Goal: Information Seeking & Learning: Check status

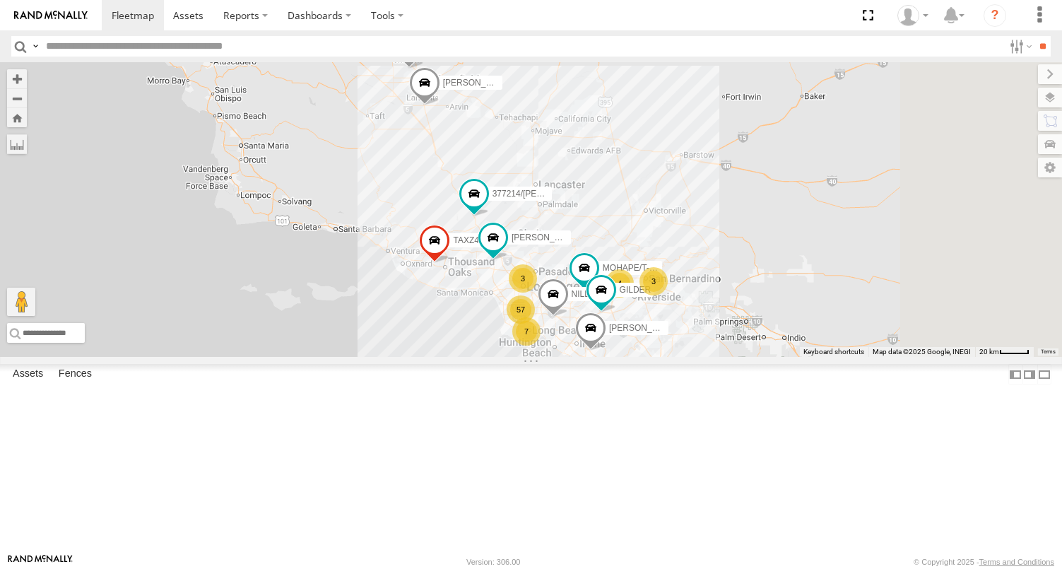
click at [86, 59] on header "Search Query Asset ID Asset Label Registration Manufacturer Model VIN Job ID" at bounding box center [531, 46] width 1062 height 32
click at [90, 50] on input "text" at bounding box center [521, 46] width 963 height 20
click at [1035, 36] on input "**" at bounding box center [1043, 46] width 16 height 20
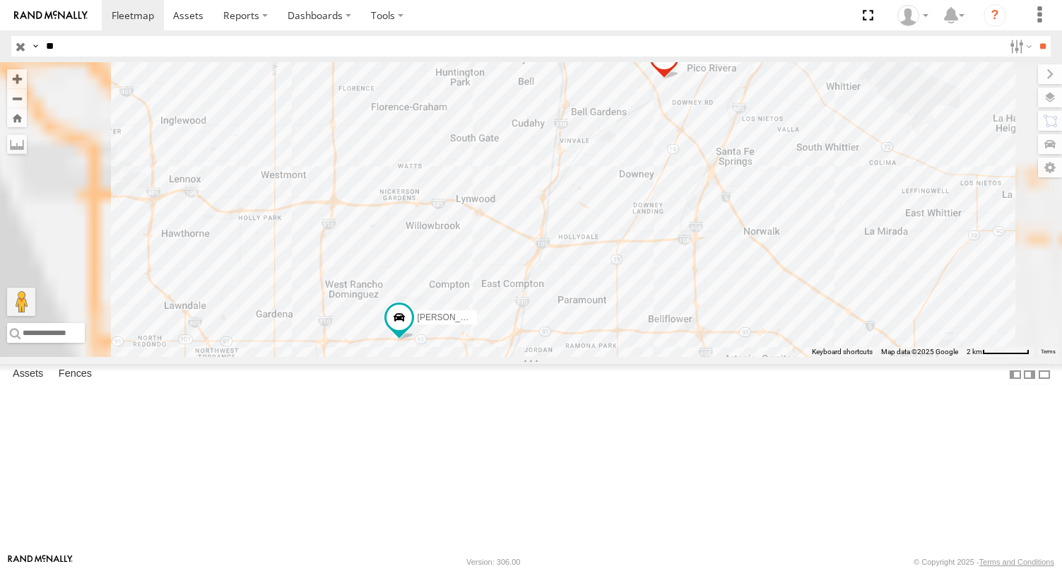
click at [0, 0] on div "FCL" at bounding box center [0, 0] width 0 height 0
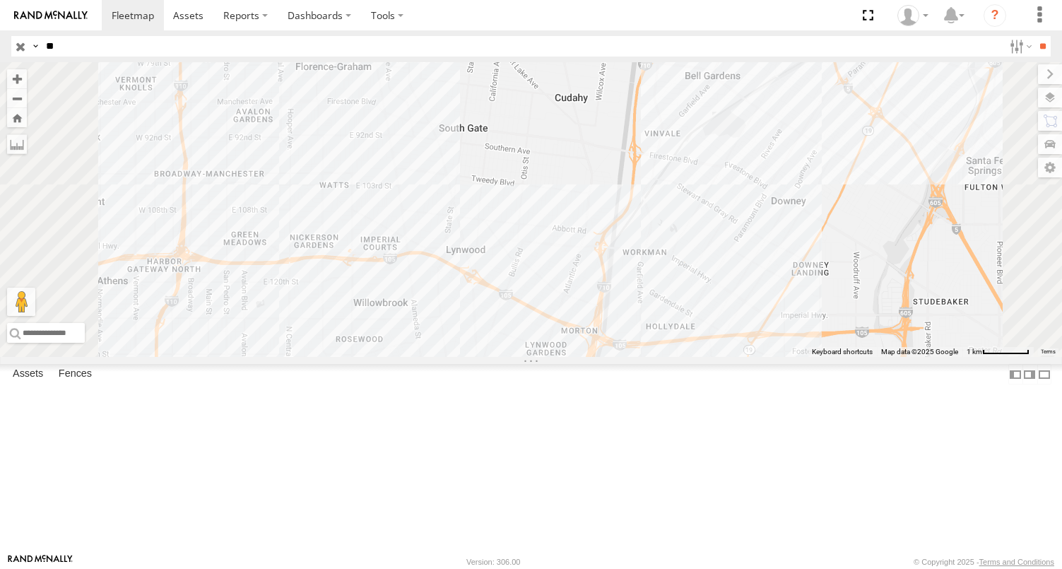
click at [74, 45] on input "**" at bounding box center [521, 46] width 963 height 20
type input "*"
click at [24, 52] on input "button" at bounding box center [20, 46] width 18 height 20
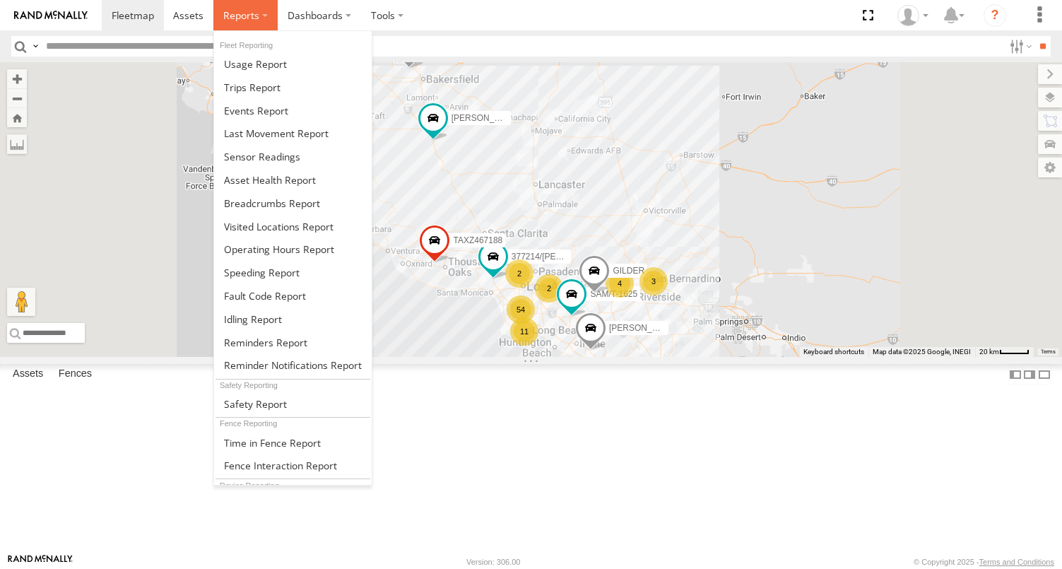
click at [248, 20] on span at bounding box center [241, 14] width 36 height 13
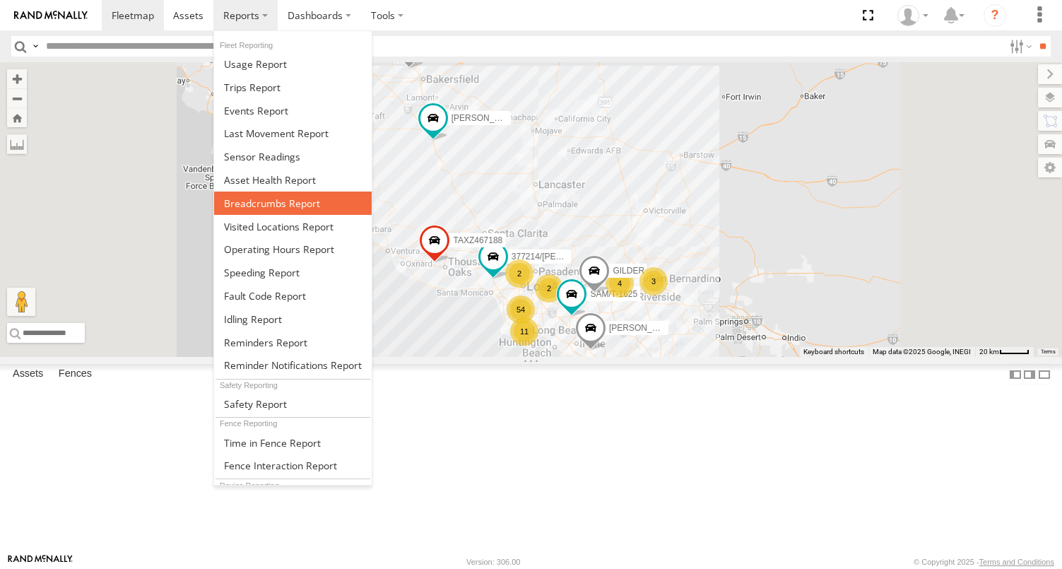
click at [261, 202] on span at bounding box center [272, 202] width 96 height 13
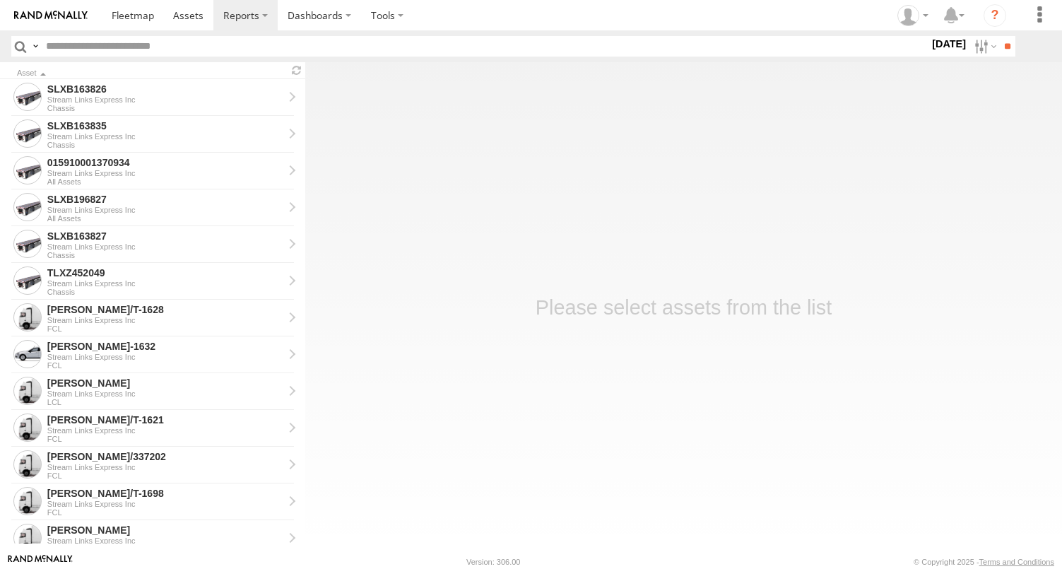
click at [204, 49] on input "text" at bounding box center [484, 46] width 889 height 20
type input "**"
click at [999, 36] on input "**" at bounding box center [1007, 46] width 16 height 20
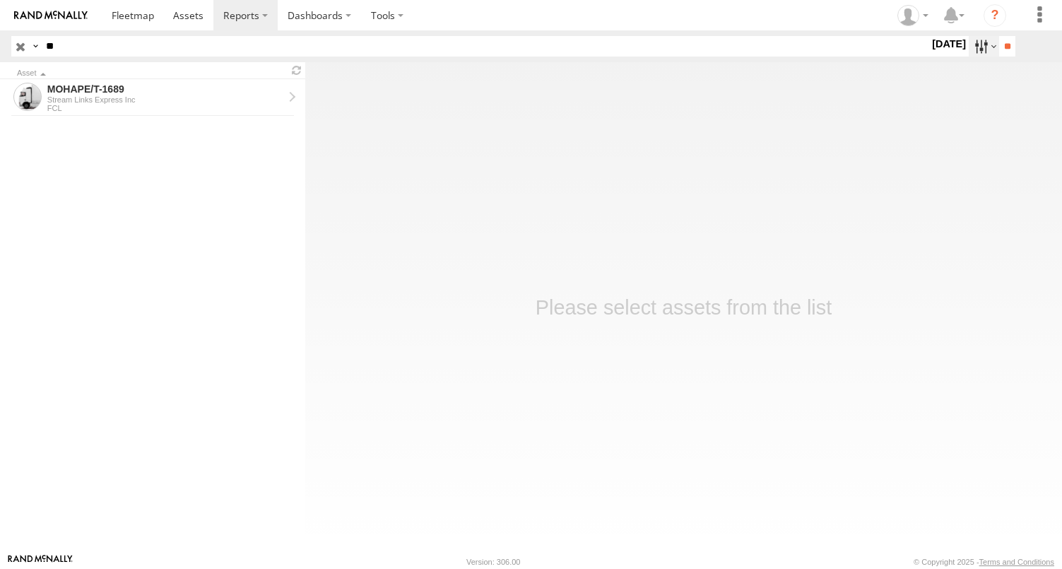
click at [969, 43] on label at bounding box center [984, 46] width 30 height 20
click at [0, 0] on label at bounding box center [0, 0] width 0 height 0
click at [999, 48] on input "**" at bounding box center [1007, 46] width 16 height 20
click at [108, 97] on div "Stream Links Express Inc" at bounding box center [165, 99] width 236 height 8
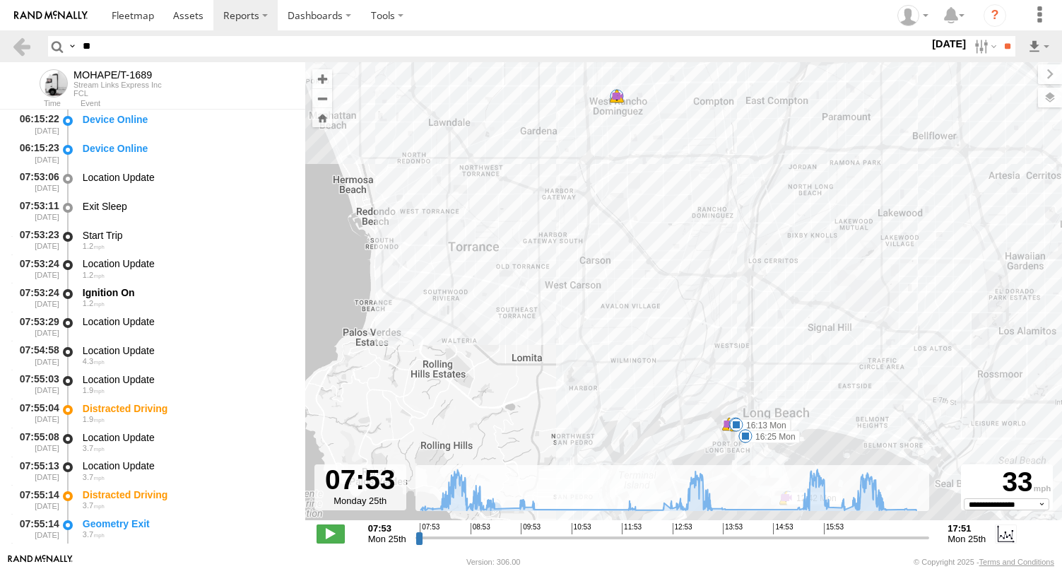
scroll to position [231, 0]
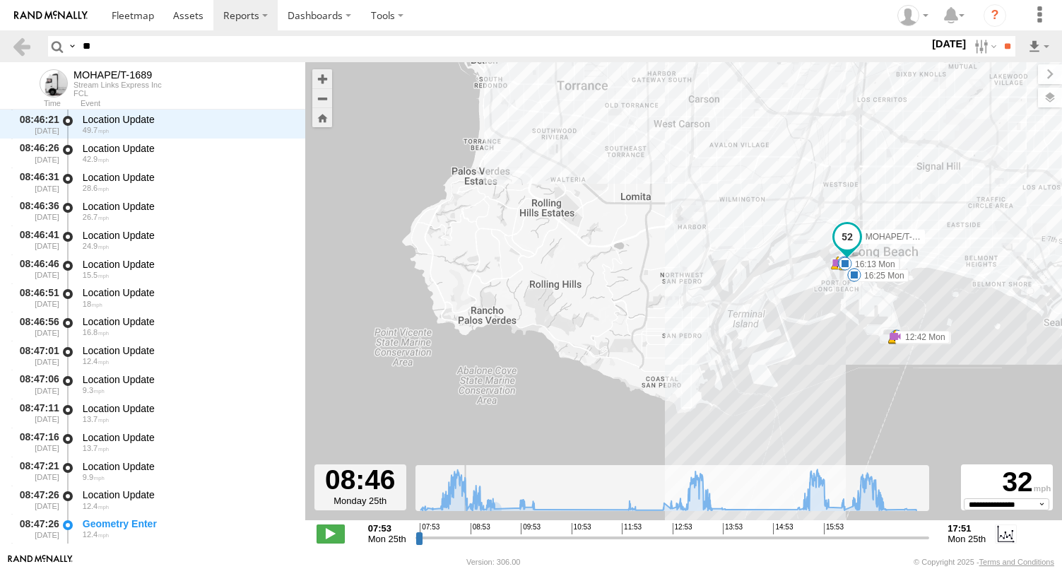
drag, startPoint x: 419, startPoint y: 538, endPoint x: 464, endPoint y: 536, distance: 44.6
click at [464, 536] on input "range" at bounding box center [673, 537] width 515 height 13
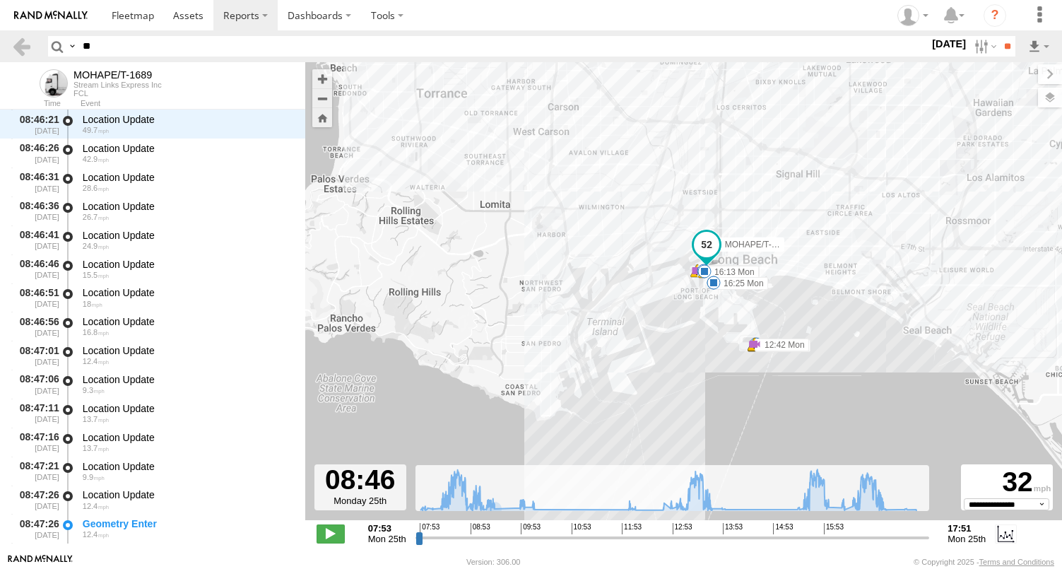
drag, startPoint x: 821, startPoint y: 335, endPoint x: 674, endPoint y: 346, distance: 147.4
click at [675, 346] on div "MOHAPE/T-1689 08:52 Mon 08:52 Mon 09:51 Mon 09:51 Mon 11:00 Mon 12:00 Mon 12:00…" at bounding box center [683, 298] width 757 height 473
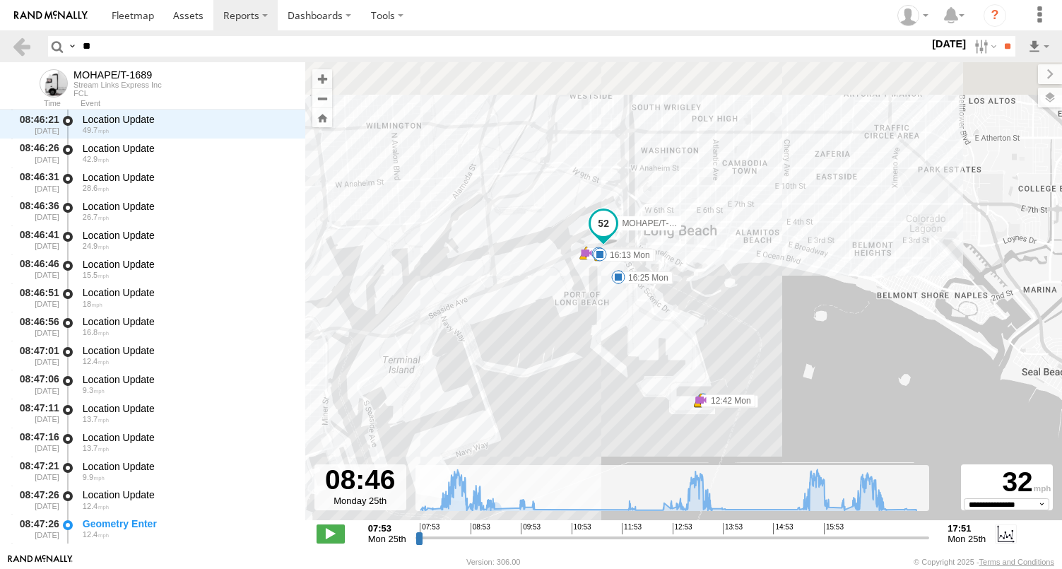
drag, startPoint x: 792, startPoint y: 351, endPoint x: 701, endPoint y: 404, distance: 105.1
click at [594, 260] on span at bounding box center [587, 253] width 14 height 14
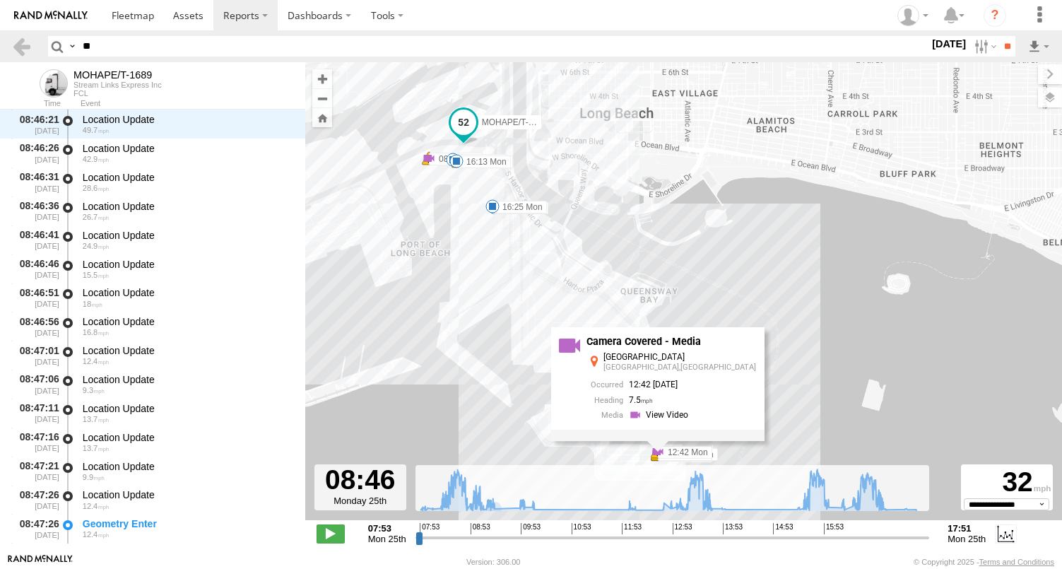
drag, startPoint x: 588, startPoint y: 207, endPoint x: 597, endPoint y: 237, distance: 31.7
click at [597, 237] on div "MOHAPE/T-1689 08:52 Mon 08:52 Mon 09:51 Mon 09:51 Mon 11:00 Mon 12:00 Mon 12:00…" at bounding box center [683, 298] width 757 height 473
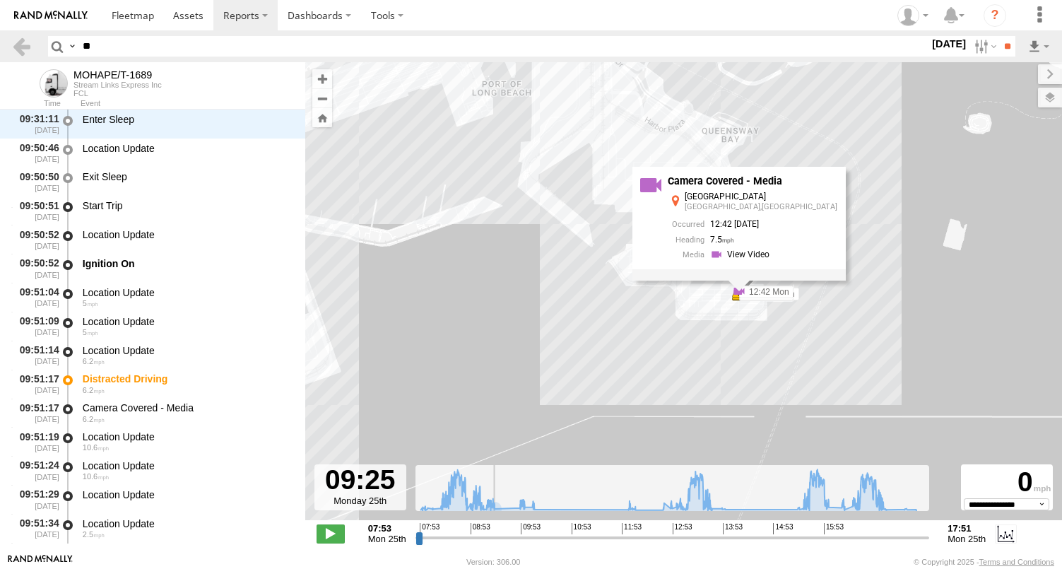
scroll to position [19868, 0]
drag, startPoint x: 464, startPoint y: 543, endPoint x: 489, endPoint y: 541, distance: 25.5
click at [489, 541] on input "range" at bounding box center [673, 537] width 515 height 13
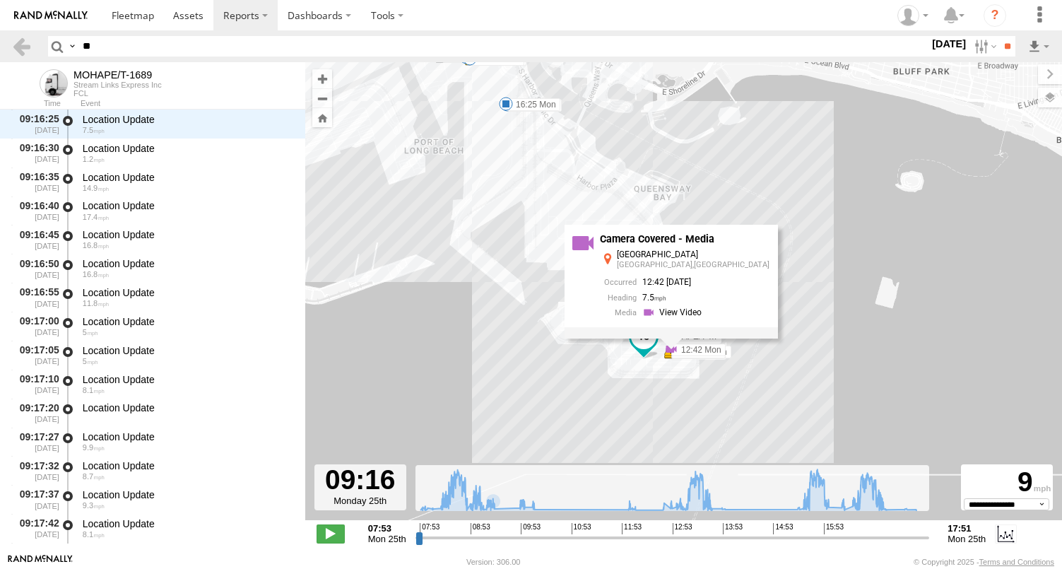
drag, startPoint x: 458, startPoint y: 329, endPoint x: 508, endPoint y: 341, distance: 51.6
click at [414, 365] on div "MOHAPE/T-1689 08:52 Mon 08:52 Mon 09:51 Mon 09:51 Mon 11:00 Mon 12:00 Mon 12:00…" at bounding box center [683, 298] width 757 height 473
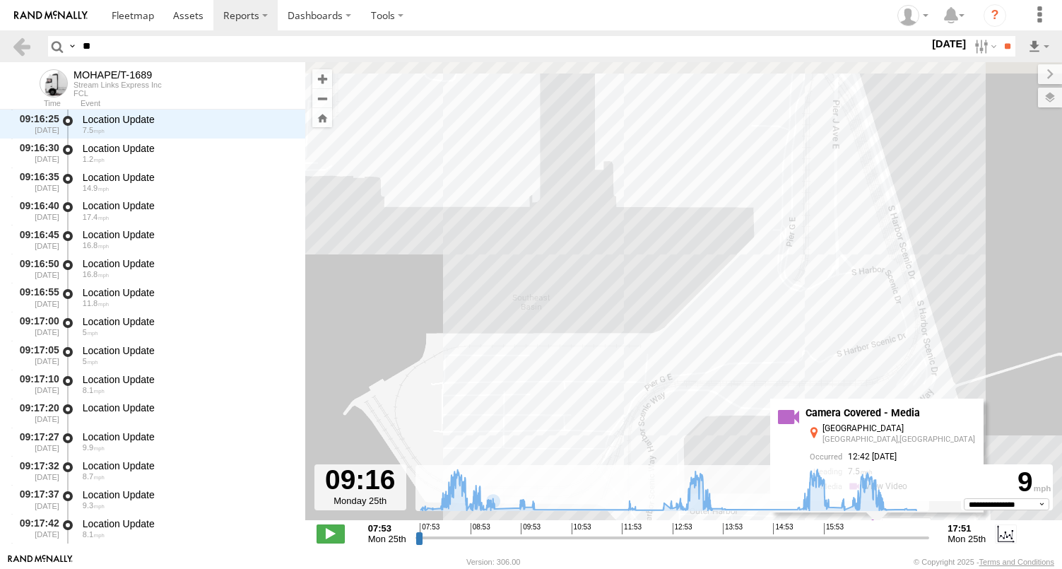
drag, startPoint x: 720, startPoint y: 298, endPoint x: 550, endPoint y: 398, distance: 197.7
click at [522, 416] on div "MOHAPE/T-1689 08:52 Mon 08:52 Mon 09:51 Mon 09:51 Mon 11:00 Mon 12:00 Mon 12:00…" at bounding box center [683, 298] width 757 height 473
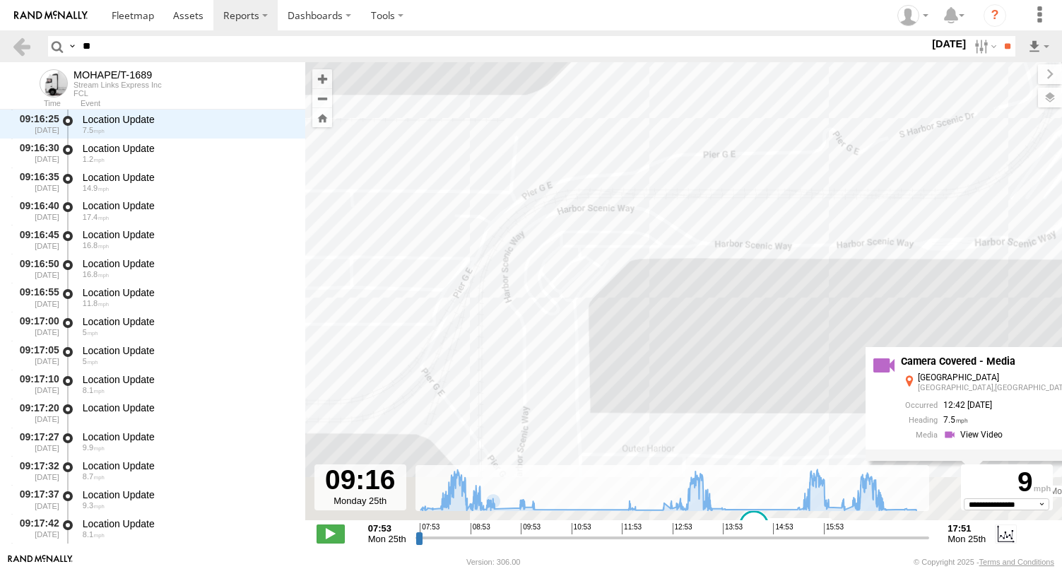
drag, startPoint x: 618, startPoint y: 195, endPoint x: 597, endPoint y: 139, distance: 60.4
click at [599, 139] on div "MOHAPE/T-1689 08:52 Mon 08:52 Mon 09:51 Mon 09:51 Mon 11:00 Mon 12:00 Mon 12:00…" at bounding box center [683, 298] width 757 height 473
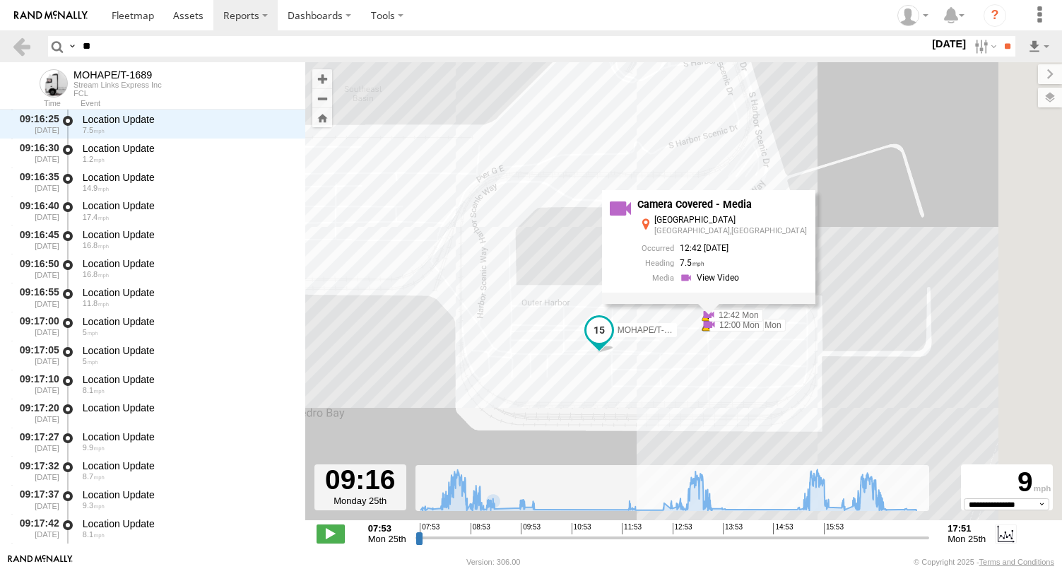
drag, startPoint x: 690, startPoint y: 277, endPoint x: 551, endPoint y: 264, distance: 139.1
click at [551, 265] on div "MOHAPE/T-1689 08:52 Mon 08:52 Mon 09:51 Mon 09:51 Mon 11:00 Mon 12:00 Mon 12:00…" at bounding box center [683, 298] width 757 height 473
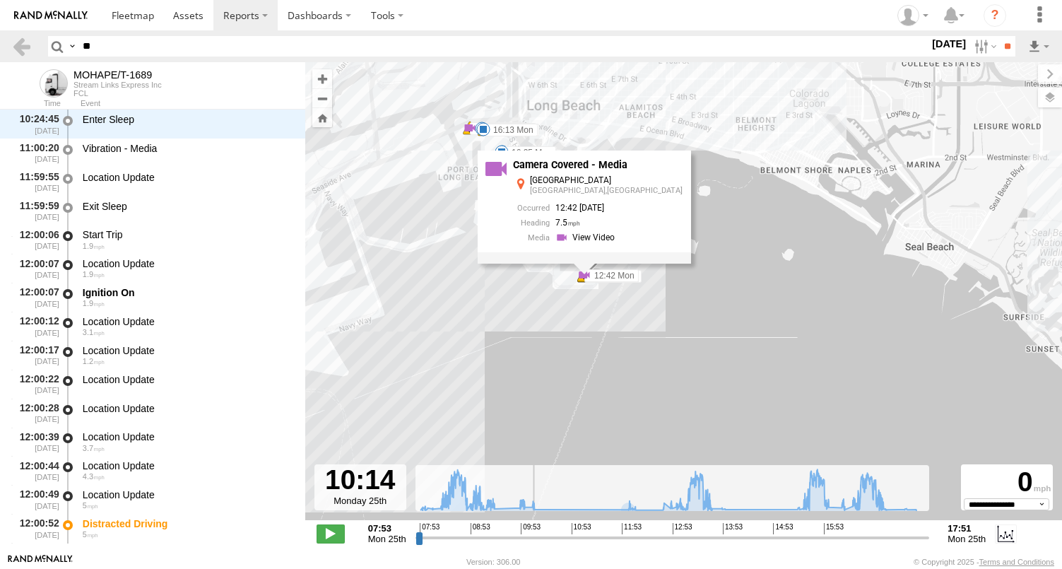
drag, startPoint x: 485, startPoint y: 537, endPoint x: 539, endPoint y: 542, distance: 53.9
click at [539, 542] on input "range" at bounding box center [673, 537] width 515 height 13
click at [440, 165] on div "MOHAPE/T-1689 08:52 Mon 08:52 Mon 09:51 Mon 09:51 Mon 11:00 Mon 12:00 Mon 12:00…" at bounding box center [683, 298] width 757 height 473
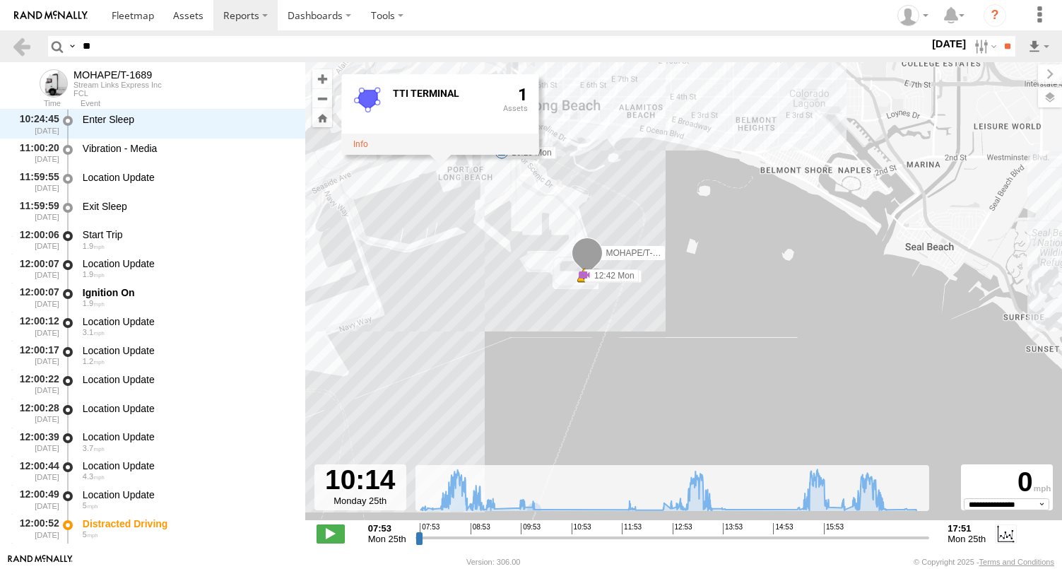
click at [589, 231] on div "MOHAPE/T-1689 08:52 Mon 08:52 Mon 09:51 Mon 09:51 Mon 11:00 Mon 12:00 Mon 12:00…" at bounding box center [683, 298] width 757 height 473
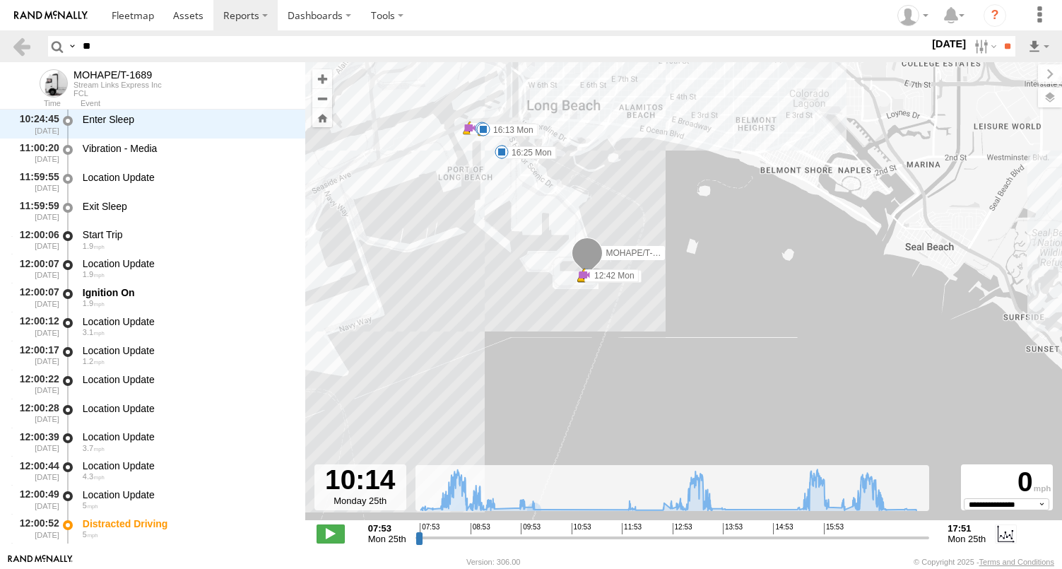
click at [557, 231] on div "MOHAPE/T-1689 08:52 Mon 08:52 Mon 09:51 Mon 09:51 Mon 11:00 Mon 12:00 Mon 12:00…" at bounding box center [683, 298] width 757 height 473
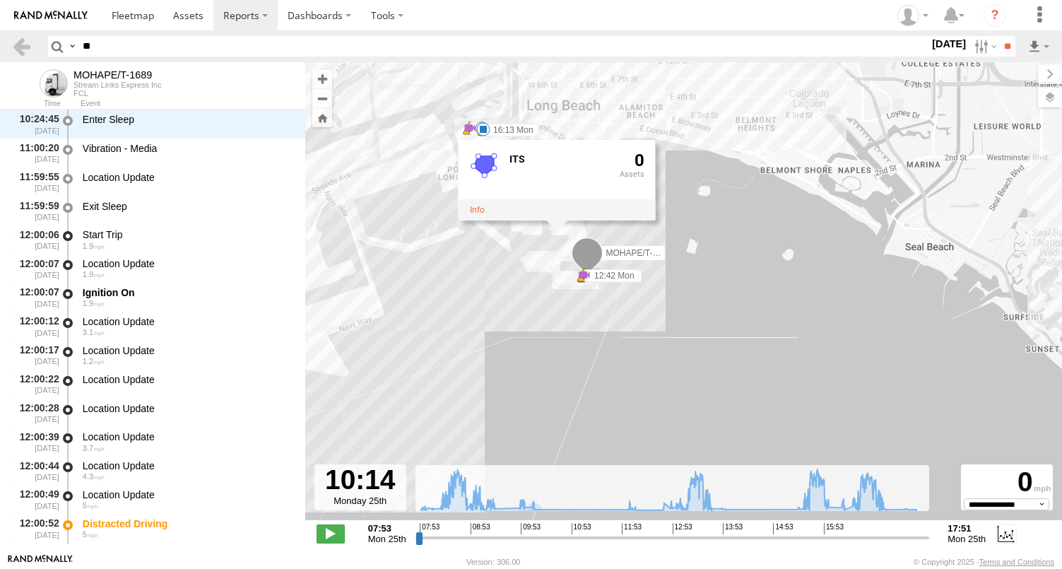
click at [525, 311] on div "MOHAPE/T-1689 08:52 Mon 08:52 Mon 09:51 Mon 09:51 Mon 11:00 Mon 12:00 Mon 12:00…" at bounding box center [683, 298] width 757 height 473
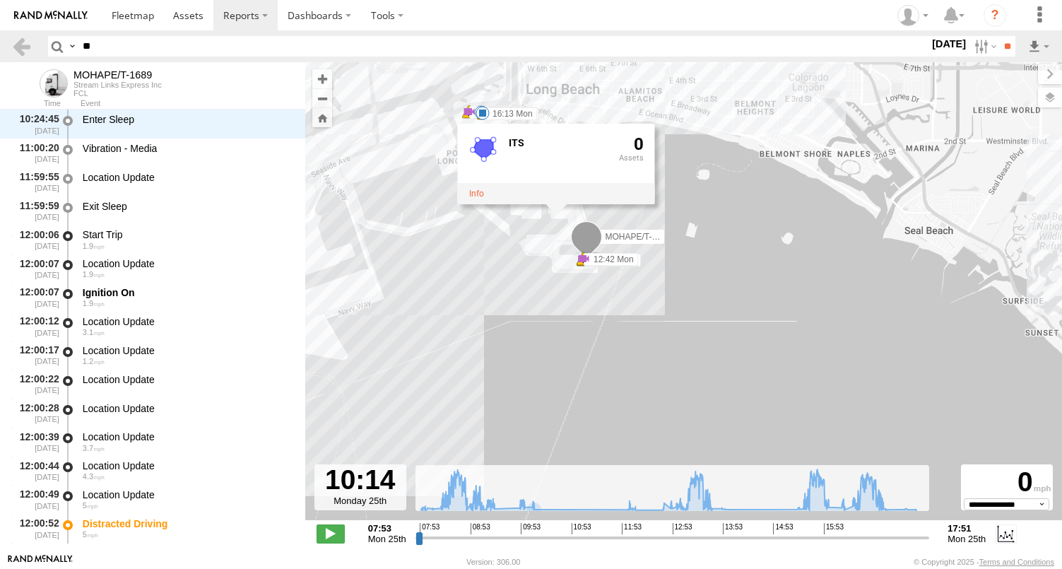
drag, startPoint x: 520, startPoint y: 298, endPoint x: 488, endPoint y: 315, distance: 35.7
click at [488, 315] on div "MOHAPE/T-1689 08:52 Mon 08:52 Mon 09:51 Mon 09:51 Mon 11:00 Mon 12:00 Mon 12:00…" at bounding box center [683, 298] width 757 height 473
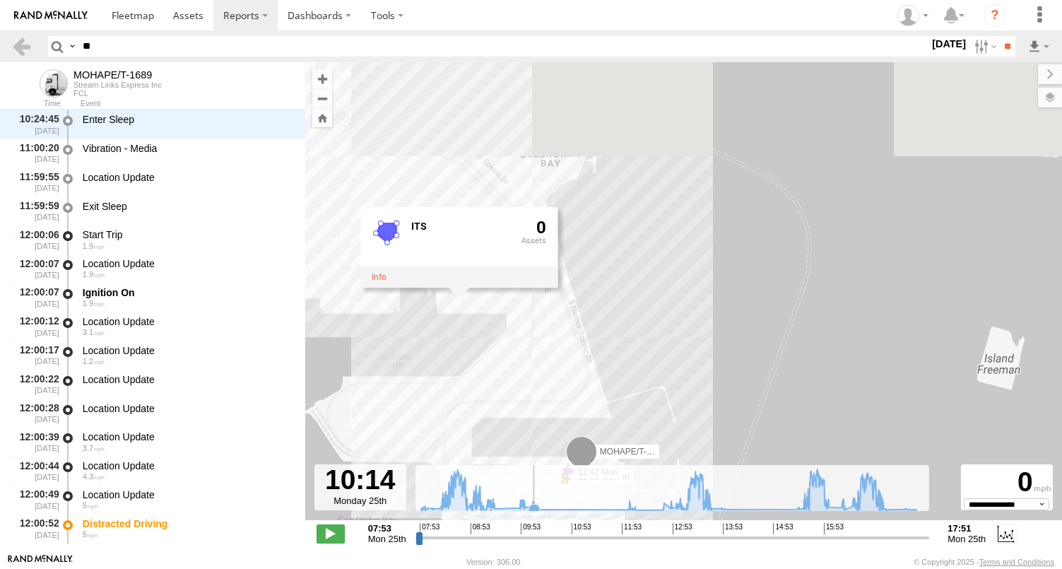
drag, startPoint x: 512, startPoint y: 170, endPoint x: 546, endPoint y: 486, distance: 317.7
click at [546, 486] on div "← Move left → Move right ↑ Move up ↓ Move down + Zoom in - Zoom out Home Jump l…" at bounding box center [683, 307] width 757 height 491
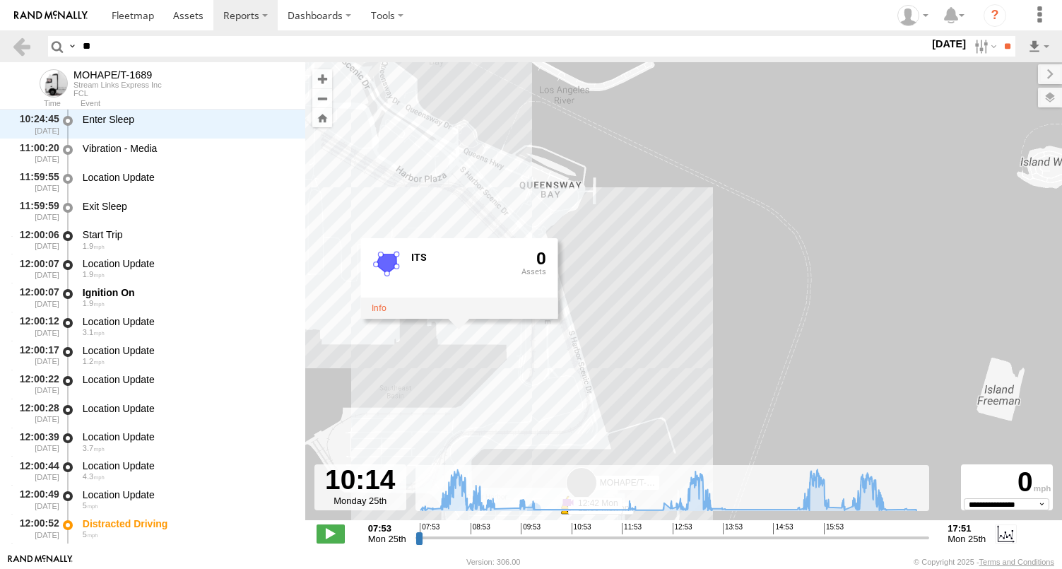
click at [562, 342] on div "MOHAPE/T-1689 08:52 Mon 08:52 Mon 09:51 Mon 09:51 Mon 11:00 Mon 12:00 Mon 12:00…" at bounding box center [683, 298] width 757 height 473
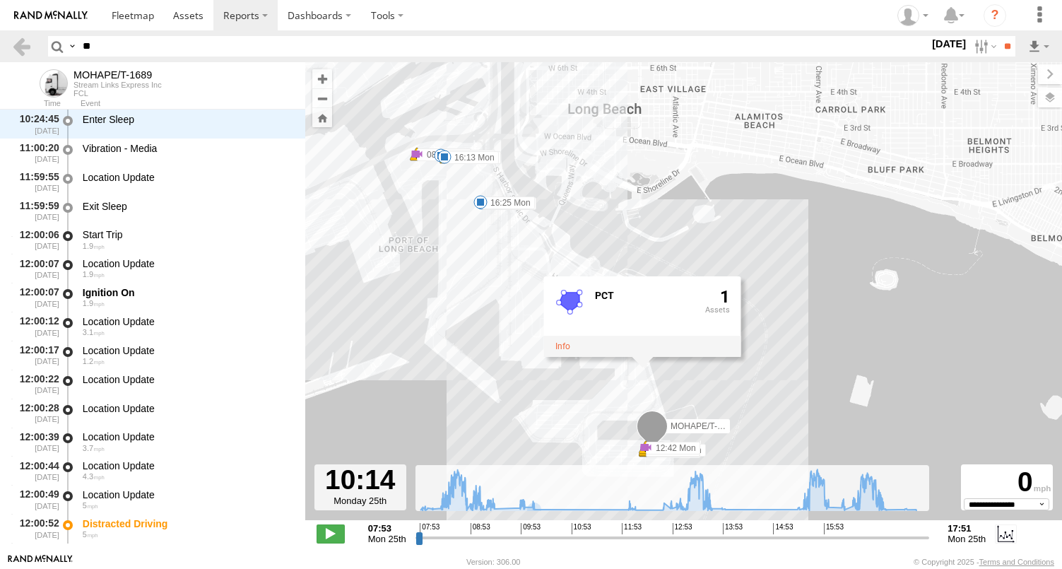
drag, startPoint x: 436, startPoint y: 355, endPoint x: 487, endPoint y: 354, distance: 50.9
click at [486, 356] on div "MOHAPE/T-1689 08:52 Mon 08:52 Mon 09:51 Mon 09:51 Mon 11:00 Mon 12:00 Mon 12:00…" at bounding box center [683, 298] width 757 height 473
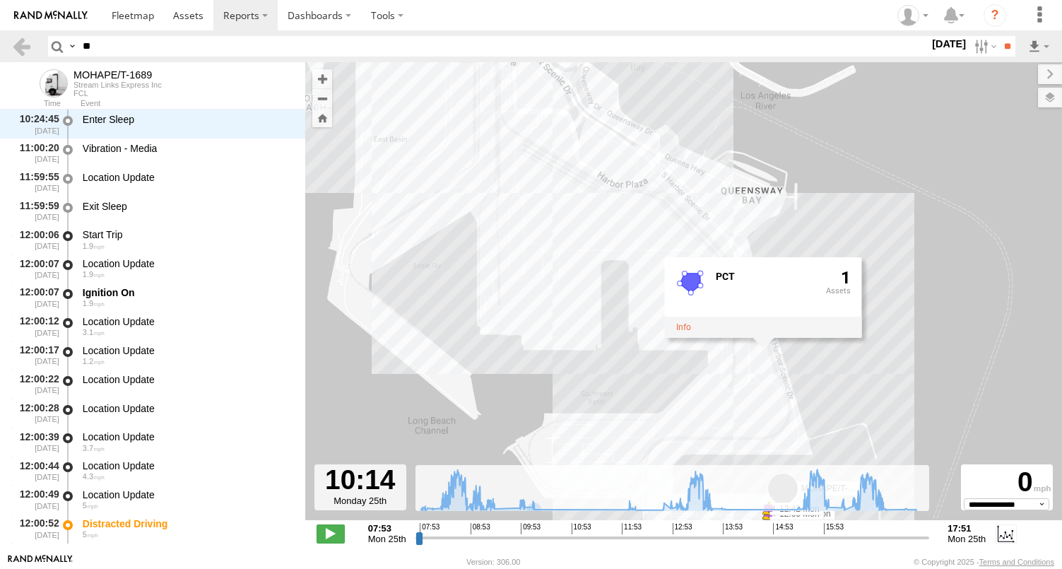
drag, startPoint x: 572, startPoint y: 419, endPoint x: 534, endPoint y: 390, distance: 48.5
click at [534, 390] on div "MOHAPE/T-1689 08:52 Mon 08:52 Mon 09:51 Mon 09:51 Mon 11:00 Mon 12:00 Mon 12:00…" at bounding box center [683, 298] width 757 height 473
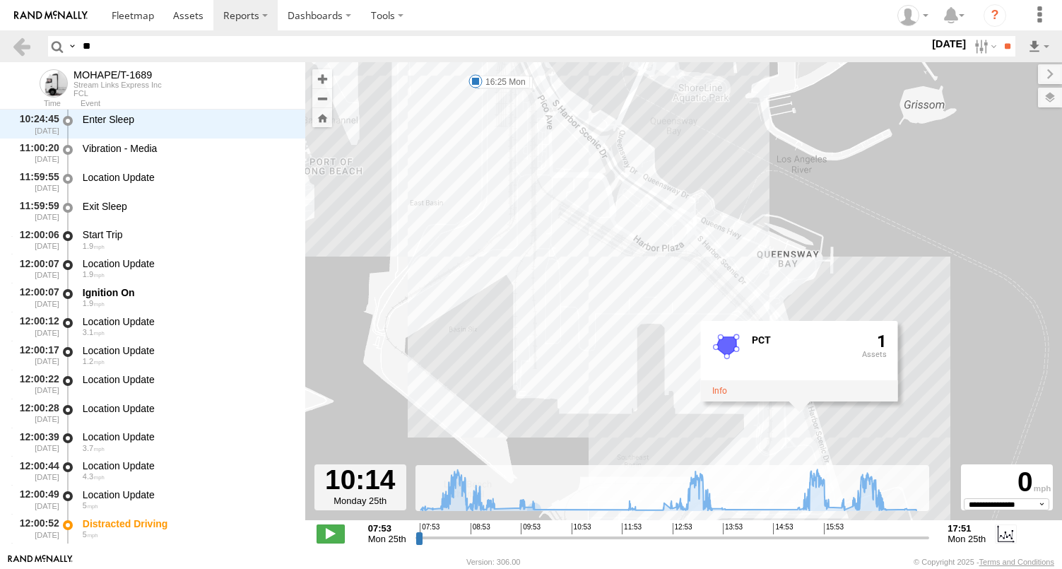
drag, startPoint x: 648, startPoint y: 348, endPoint x: 659, endPoint y: 446, distance: 98.2
click at [659, 446] on div "MOHAPE/T-1689 08:52 Mon 08:52 Mon 09:51 Mon 09:51 Mon 11:00 Mon 12:00 Mon 12:00…" at bounding box center [683, 298] width 757 height 473
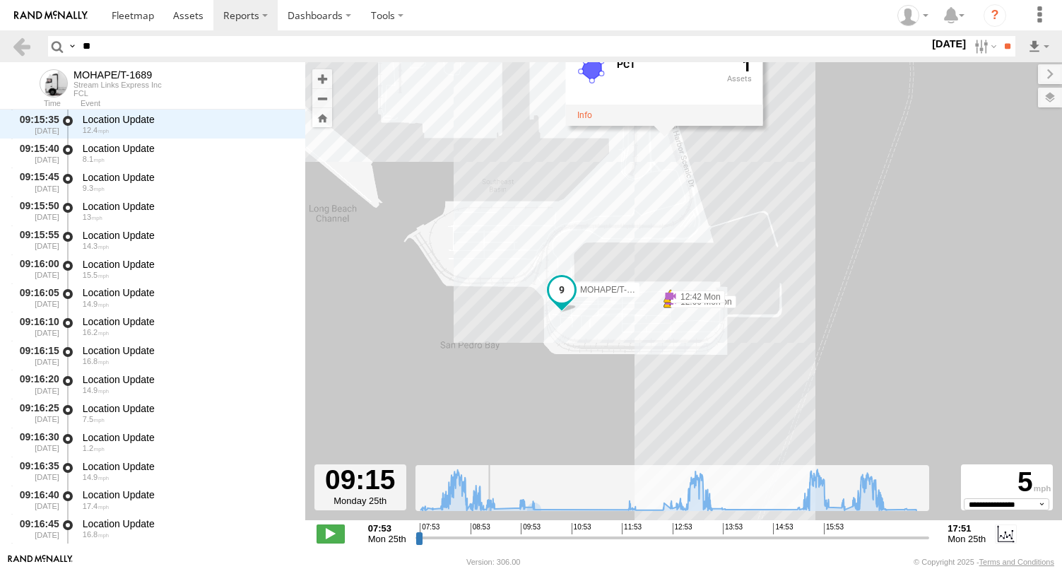
scroll to position [17038, 0]
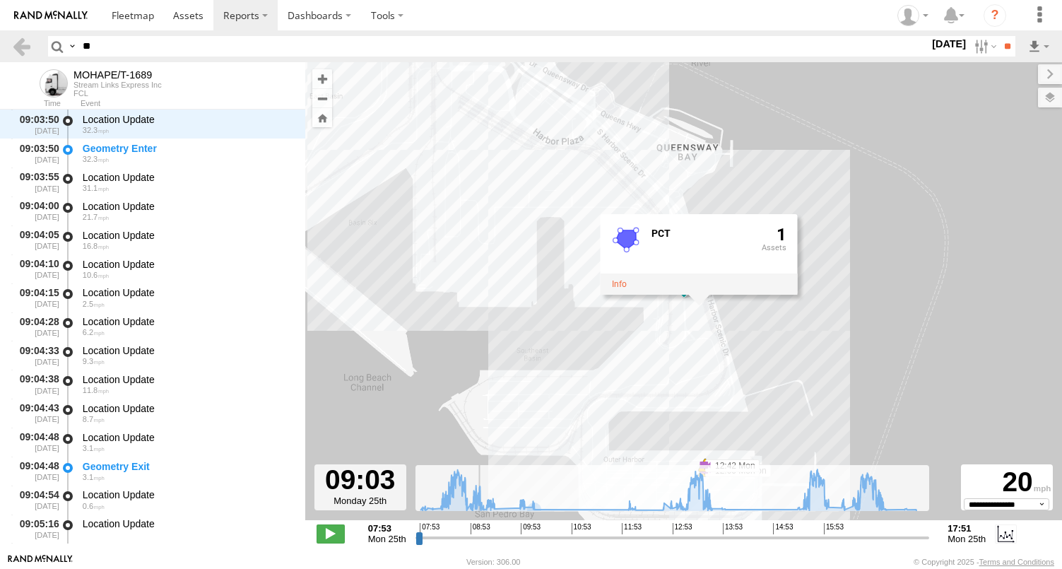
drag, startPoint x: 534, startPoint y: 535, endPoint x: 478, endPoint y: 535, distance: 55.1
type input "**********"
click at [478, 535] on input "range" at bounding box center [673, 537] width 515 height 13
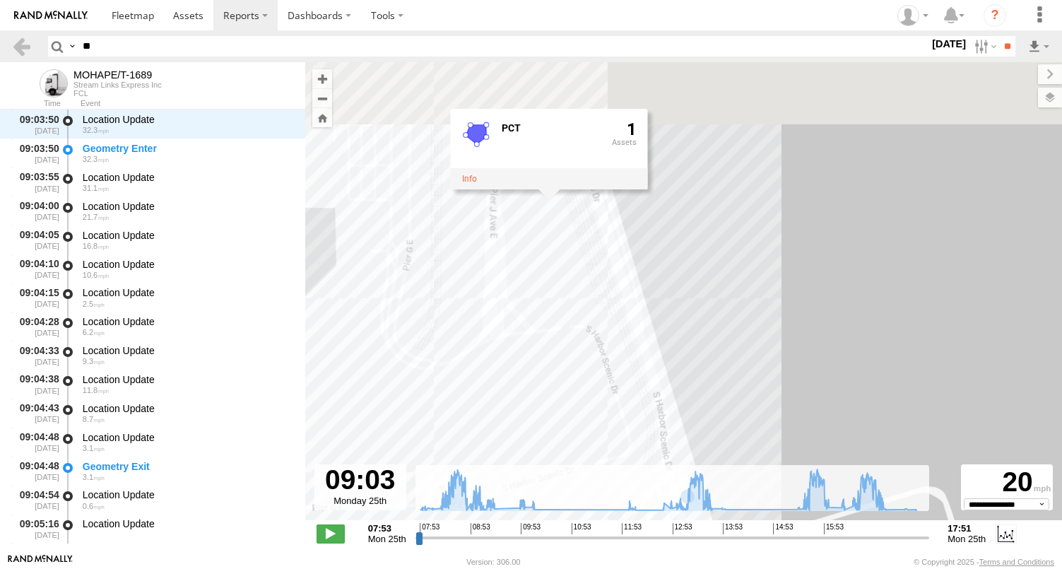
drag, startPoint x: 683, startPoint y: 353, endPoint x: 708, endPoint y: 606, distance: 254.3
click at [708, 568] on html at bounding box center [531, 284] width 1062 height 569
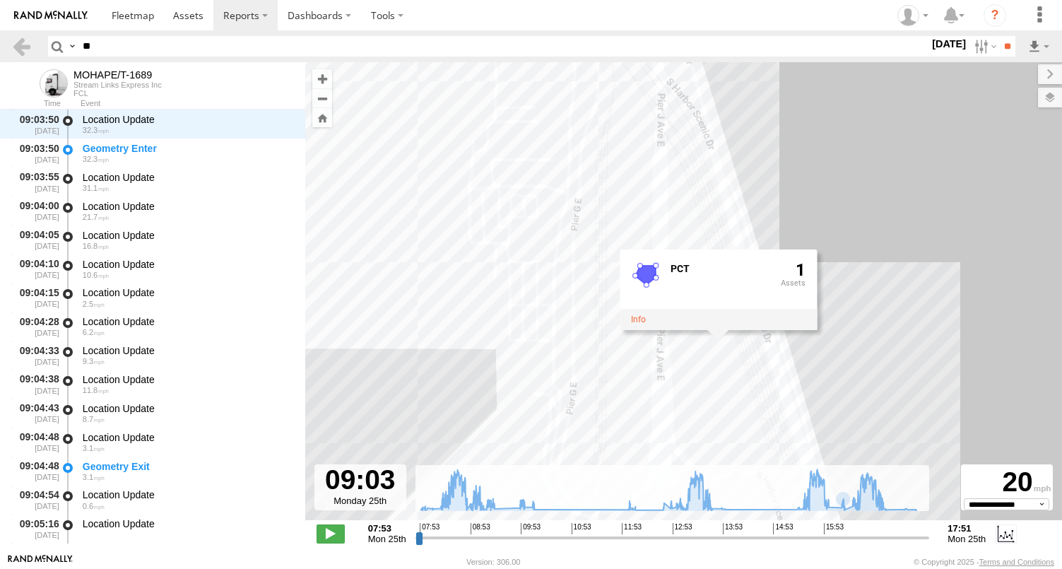
drag, startPoint x: 722, startPoint y: 466, endPoint x: 854, endPoint y: 519, distance: 142.0
click at [854, 519] on div "MOHAPE/T-1689 08:52 Mon 08:52 Mon 09:51 Mon 09:51 Mon 11:00 Mon 12:00 Mon 12:00…" at bounding box center [683, 298] width 757 height 473
click at [760, 394] on div "MOHAPE/T-1689 08:52 Mon 08:52 Mon 09:51 Mon 09:51 Mon 11:00 Mon 12:00 Mon 12:00…" at bounding box center [683, 298] width 757 height 473
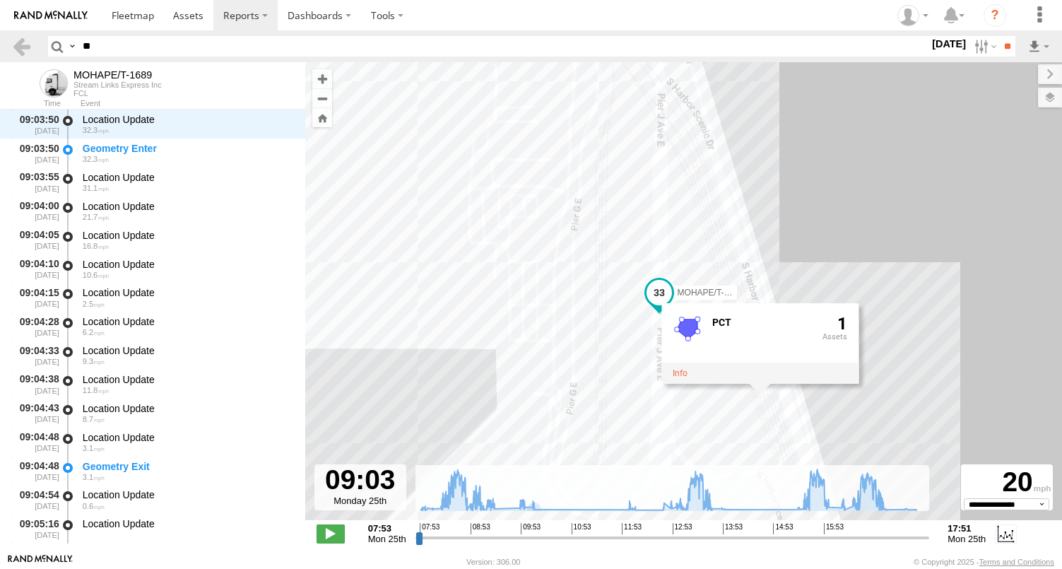
click at [717, 433] on div "MOHAPE/T-1689 08:52 Mon 08:52 Mon 09:51 Mon 09:51 Mon 11:00 Mon 12:00 Mon 12:00…" at bounding box center [683, 298] width 757 height 473
click at [686, 445] on div "MOHAPE/T-1689 08:52 Mon 08:52 Mon 09:51 Mon 09:51 Mon 11:00 Mon 12:00 Mon 12:00…" at bounding box center [683, 298] width 757 height 473
click at [664, 449] on div "MOHAPE/T-1689 08:52 Mon 08:52 Mon 09:51 Mon 09:51 Mon 11:00 Mon 12:00 Mon 12:00…" at bounding box center [683, 298] width 757 height 473
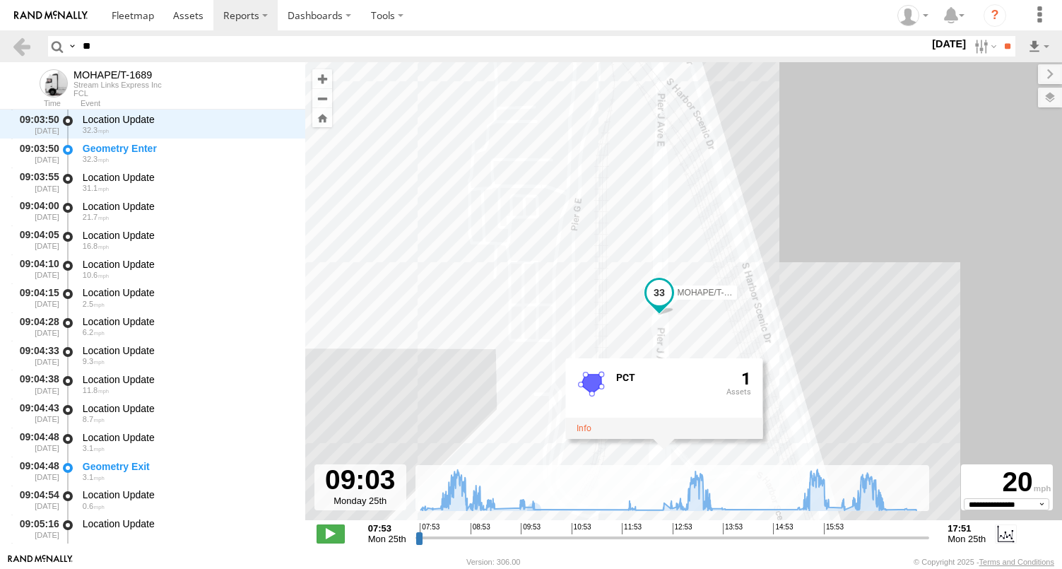
drag, startPoint x: 876, startPoint y: 409, endPoint x: 882, endPoint y: 436, distance: 28.3
click at [882, 436] on div "MOHAPE/T-1689 08:52 Mon 08:52 Mon 09:51 Mon 09:51 Mon 11:00 Mon 12:00 Mon 12:00…" at bounding box center [683, 298] width 757 height 473
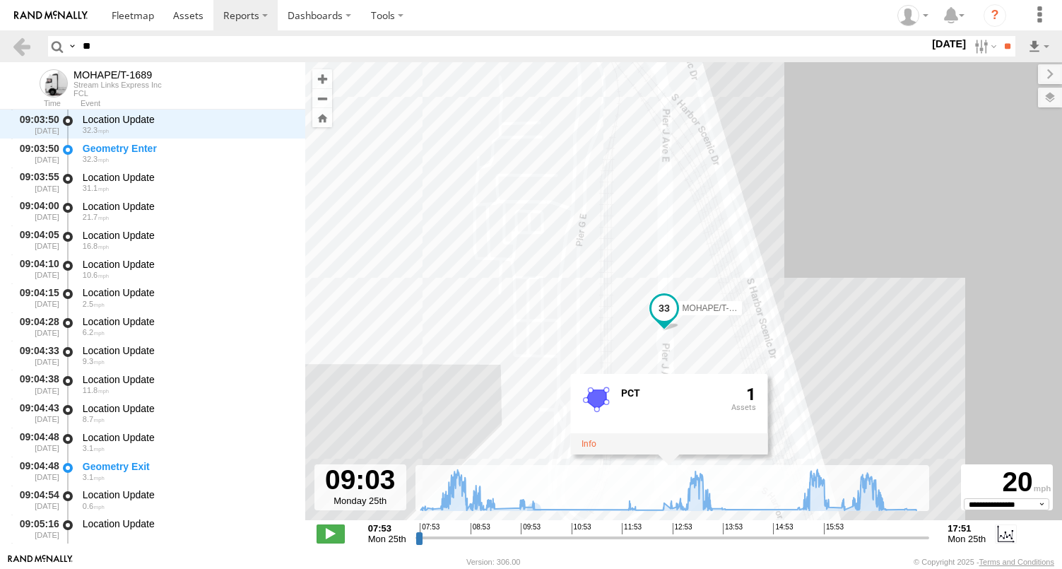
drag, startPoint x: 922, startPoint y: 413, endPoint x: 927, endPoint y: 419, distance: 7.6
click at [927, 419] on div "MOHAPE/T-1689 08:52 Mon 08:52 Mon 09:51 Mon 09:51 Mon 11:00 Mon 12:00 Mon 12:00…" at bounding box center [683, 298] width 757 height 473
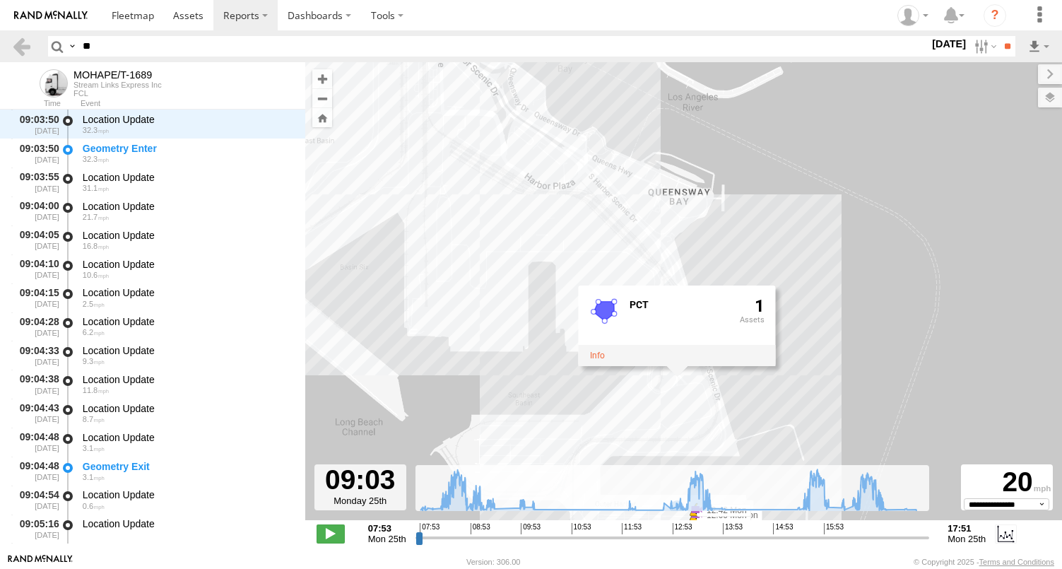
drag, startPoint x: 659, startPoint y: 406, endPoint x: 540, endPoint y: 423, distance: 120.7
click at [540, 423] on div "MOHAPE/T-1689 08:52 Mon 08:52 Mon 09:51 Mon 09:51 Mon 11:00 Mon 12:00 Mon 12:00…" at bounding box center [683, 298] width 757 height 473
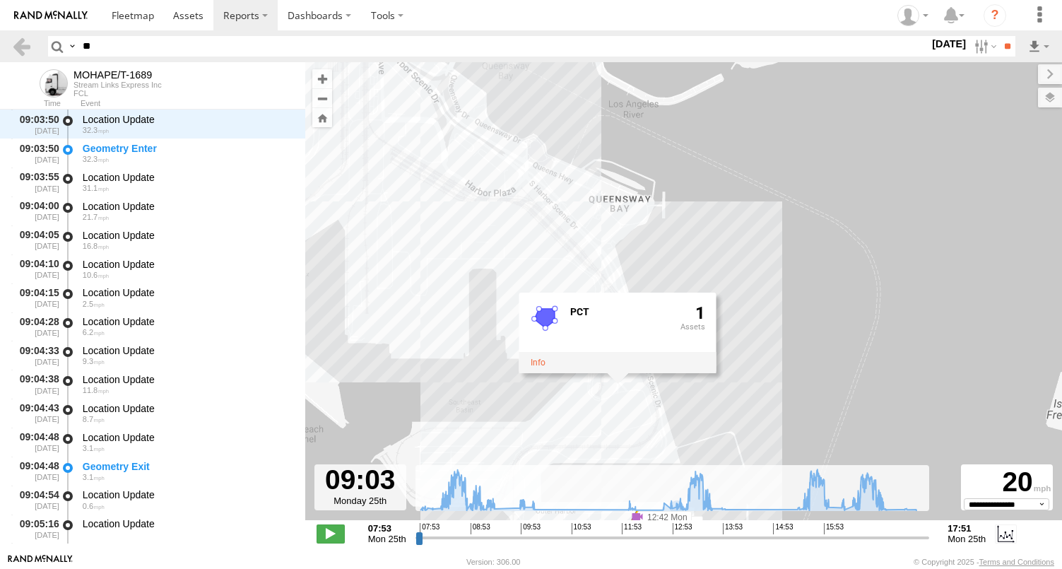
click at [678, 404] on div "MOHAPE/T-1689 08:52 Mon 08:52 Mon 09:51 Mon 09:51 Mon 11:00 Mon 12:00 Mon 12:00…" at bounding box center [683, 298] width 757 height 473
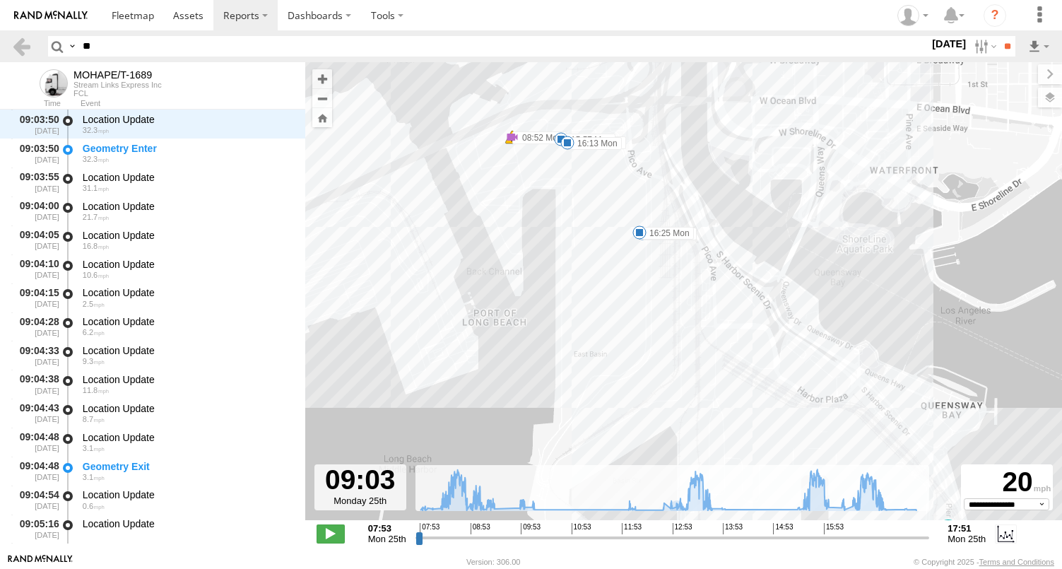
drag, startPoint x: 574, startPoint y: 218, endPoint x: 569, endPoint y: 343, distance: 125.9
click at [569, 343] on div "MOHAPE/T-1689 08:52 Mon 08:52 Mon 09:51 Mon 09:51 Mon 11:00 Mon 12:00 Mon 12:00…" at bounding box center [683, 298] width 757 height 473
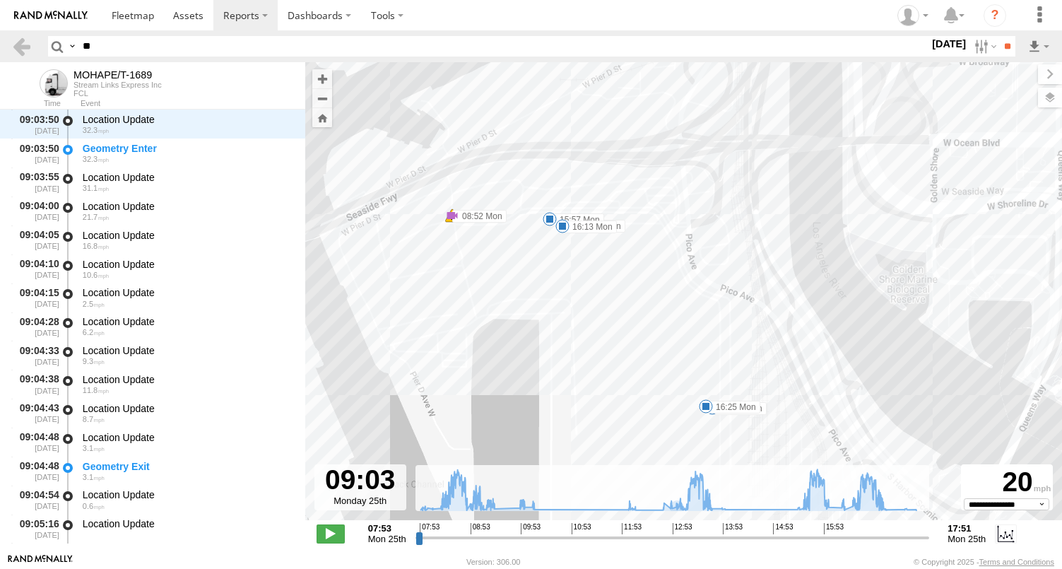
click at [615, 193] on div "MOHAPE/T-1689 08:52 Mon 08:52 Mon 09:51 Mon 09:51 Mon 11:00 Mon 12:00 Mon 12:00…" at bounding box center [683, 298] width 757 height 473
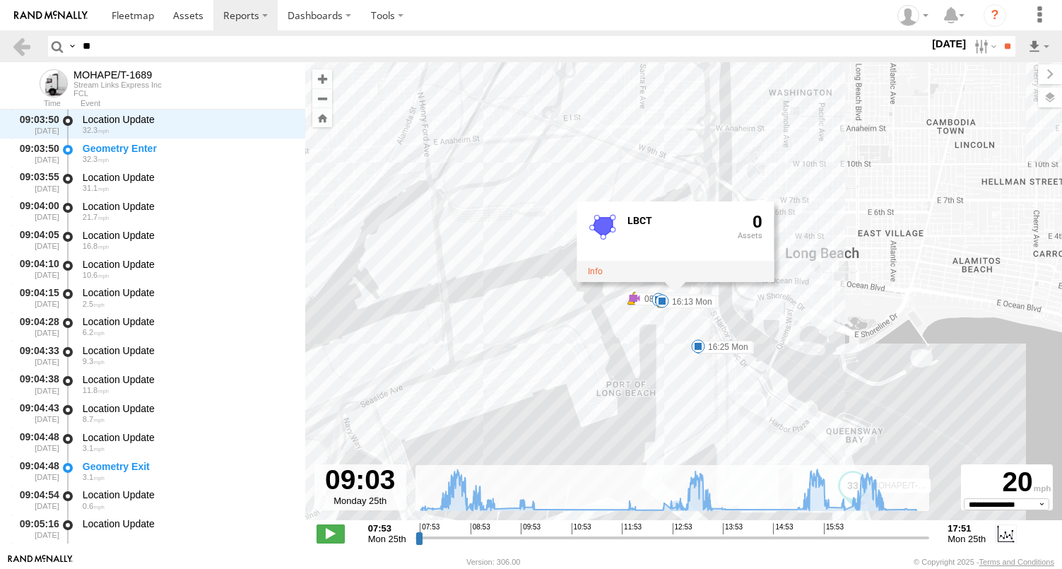
drag, startPoint x: 859, startPoint y: 428, endPoint x: 770, endPoint y: 331, distance: 131.1
click at [770, 332] on div "MOHAPE/T-1689 08:52 Mon 08:52 Mon 09:51 Mon 09:51 Mon 11:00 Mon 12:00 Mon 12:00…" at bounding box center [683, 298] width 757 height 473
